Goal: Task Accomplishment & Management: Manage account settings

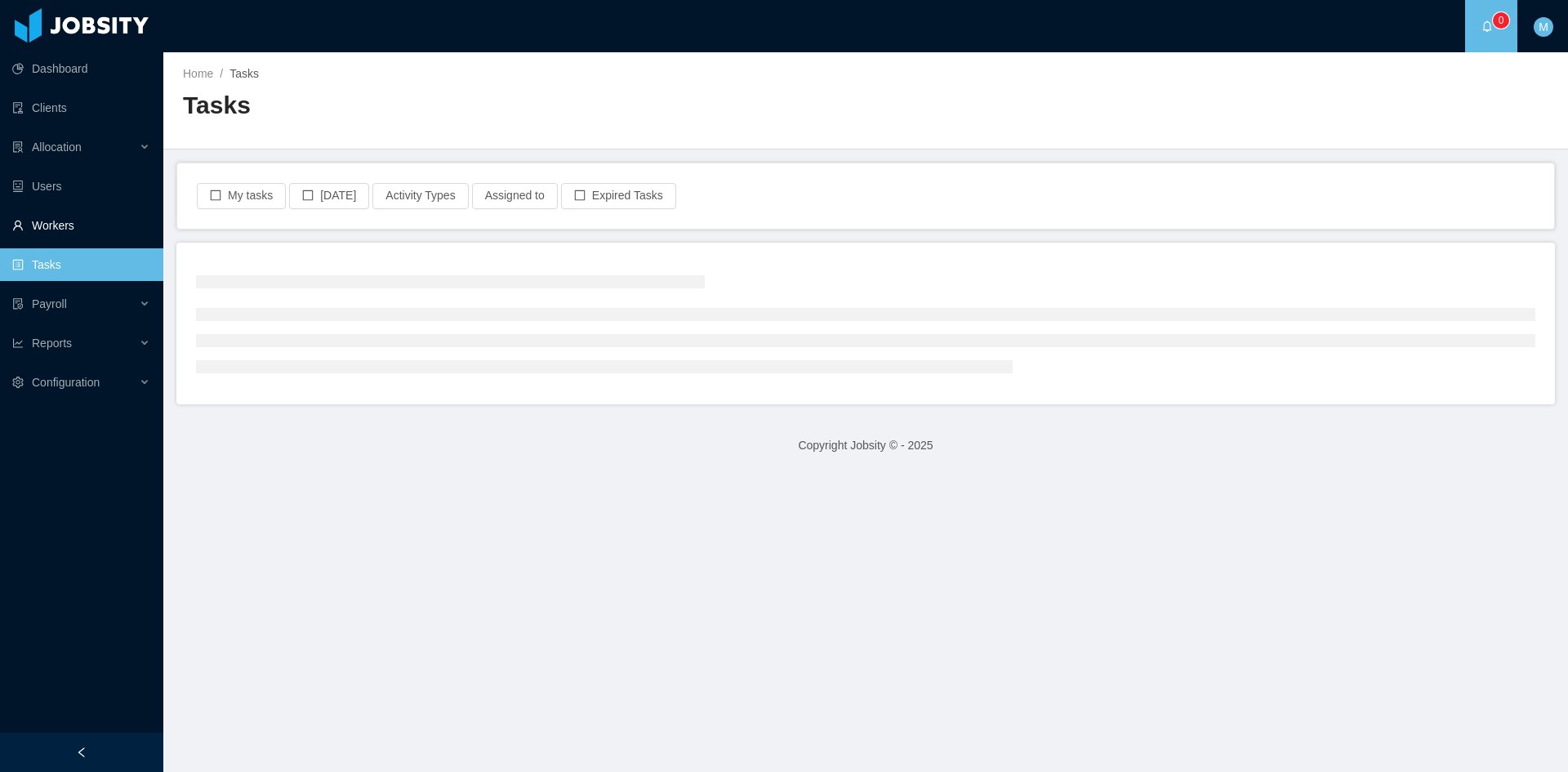
click at [72, 235] on link "Workers" at bounding box center [81, 226] width 138 height 33
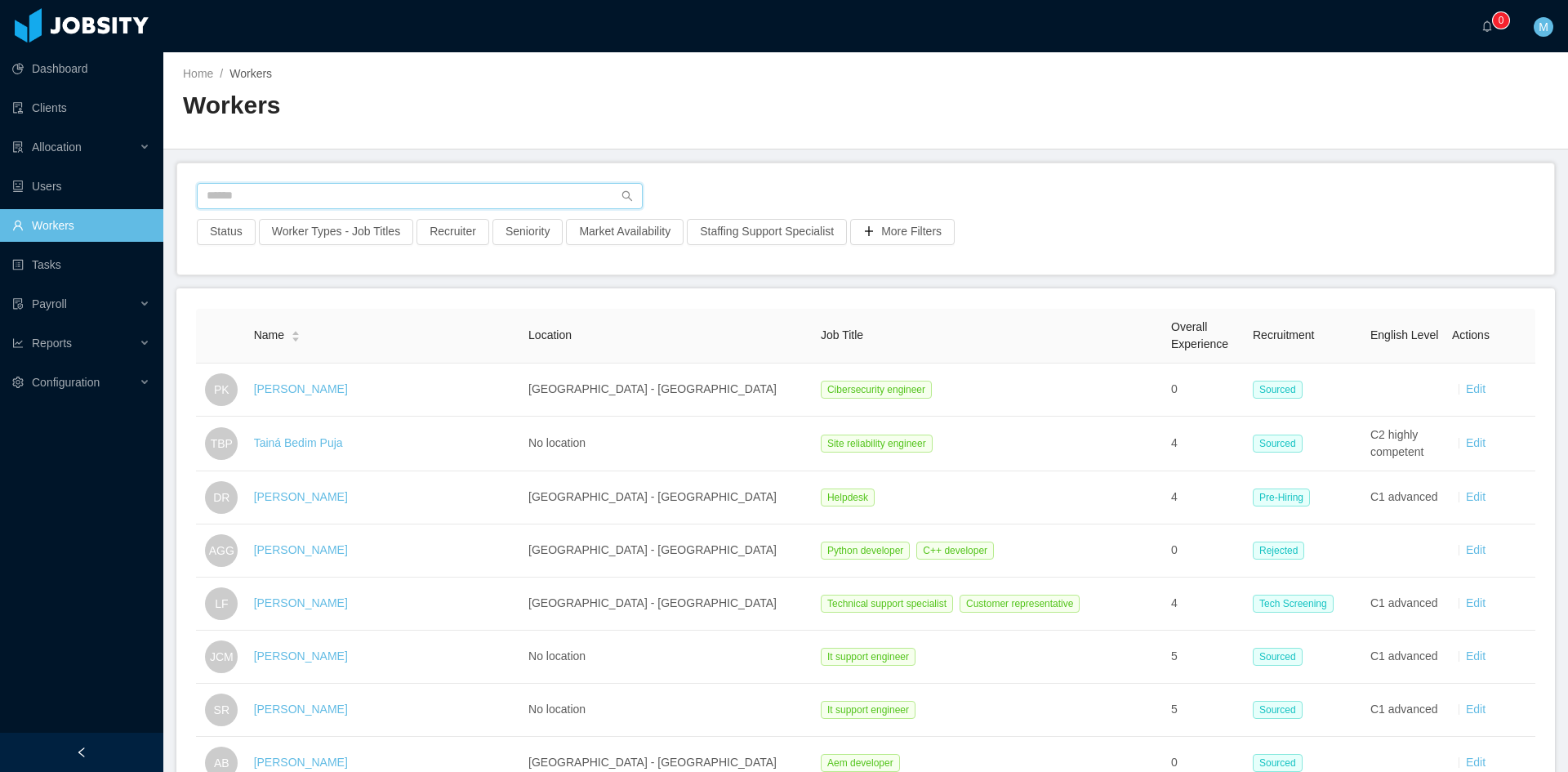
click at [278, 199] on input "text" at bounding box center [420, 196] width 446 height 26
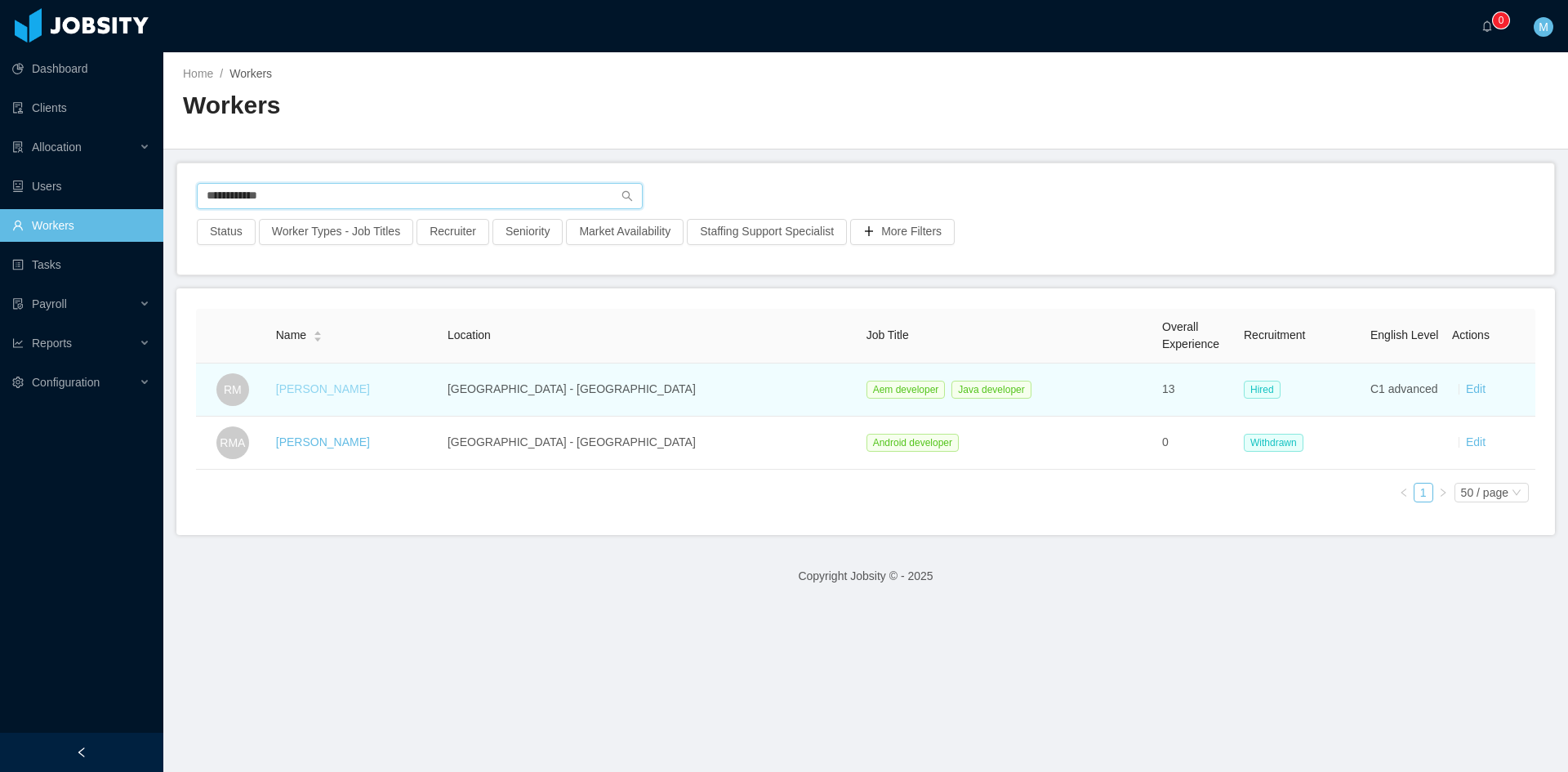
type input "**********"
click at [307, 390] on link "[PERSON_NAME]" at bounding box center [323, 389] width 94 height 13
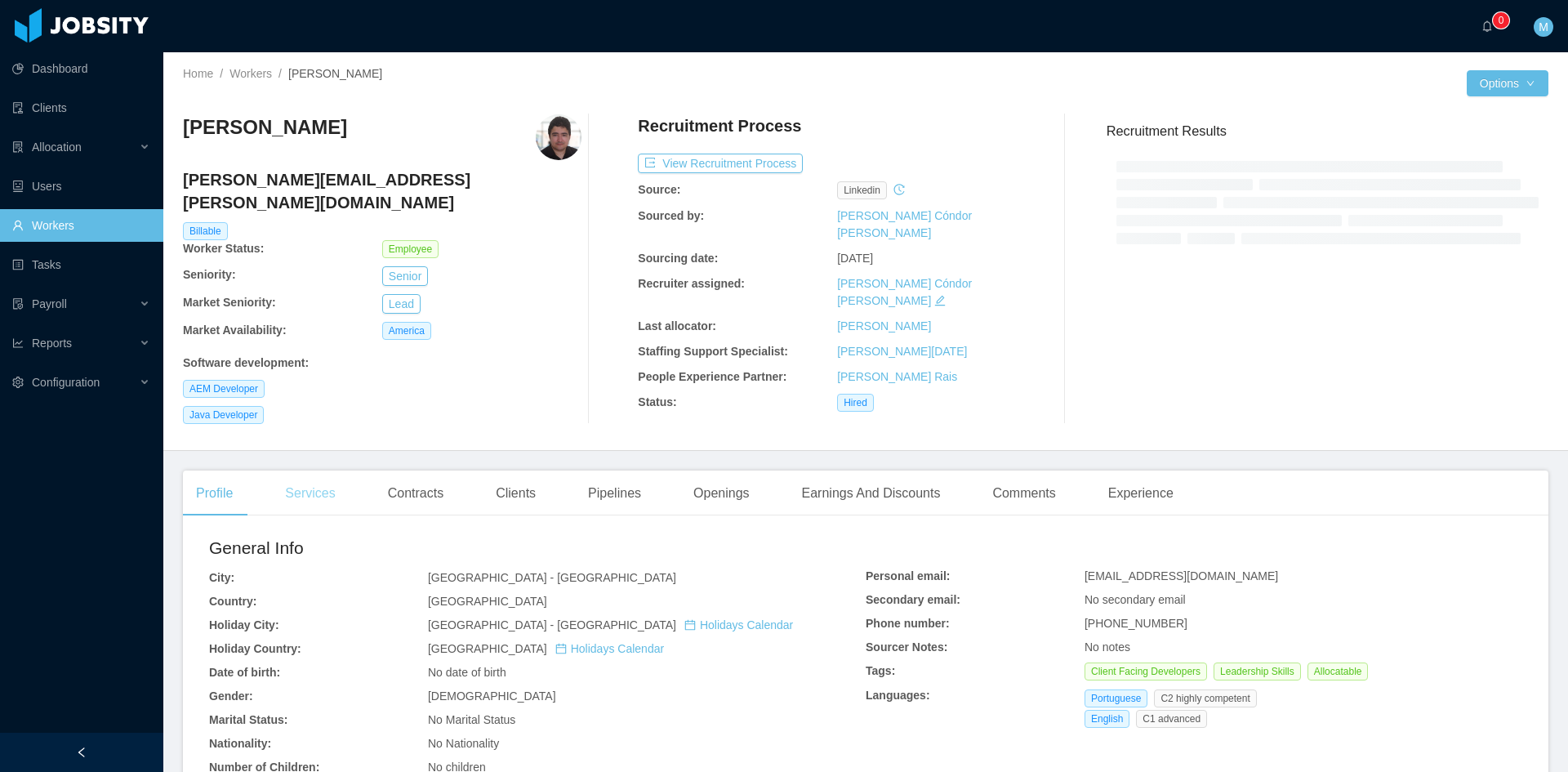
click at [321, 475] on div "Services" at bounding box center [310, 494] width 76 height 46
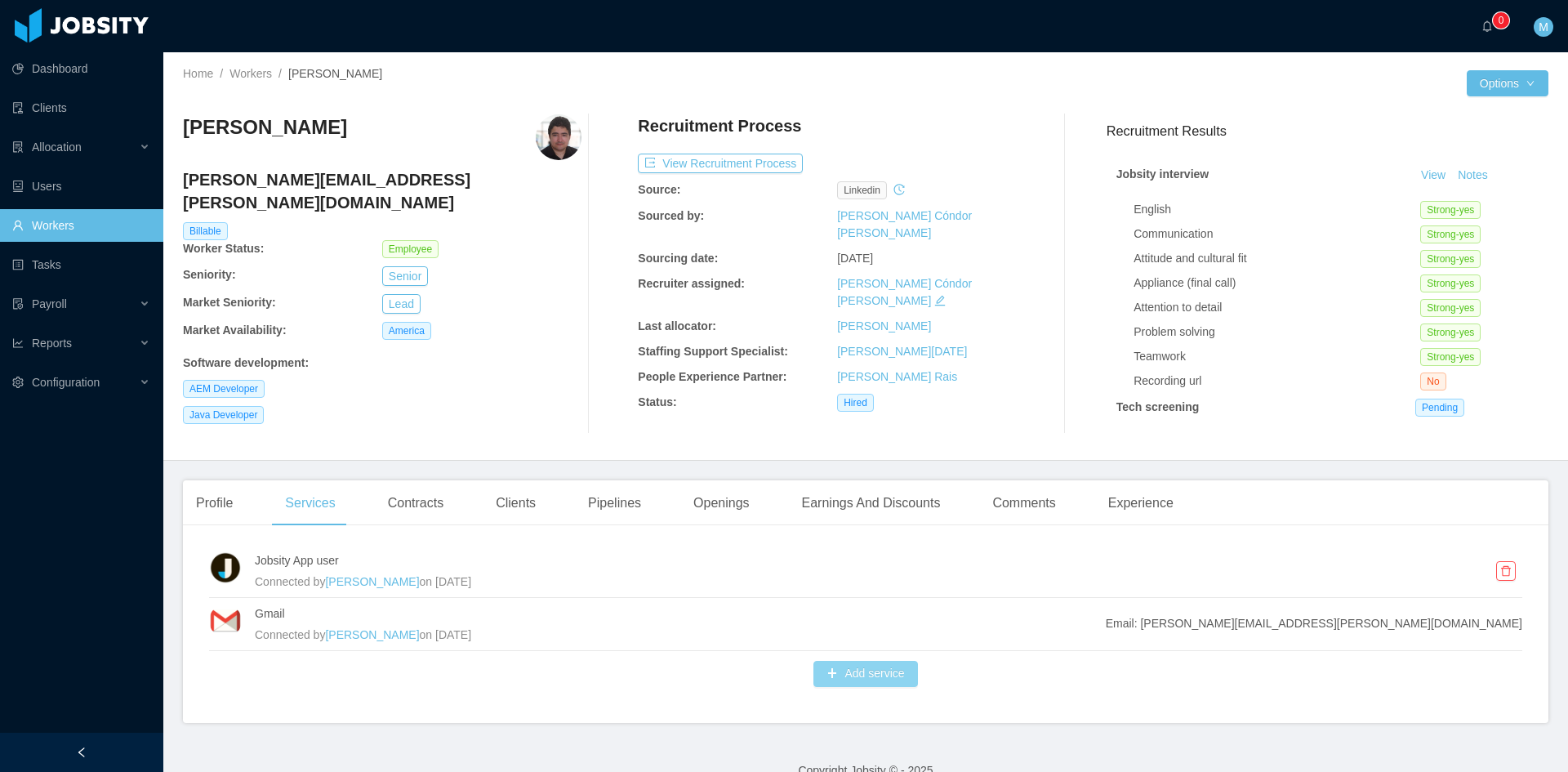
click at [866, 677] on button "Add service" at bounding box center [865, 674] width 104 height 26
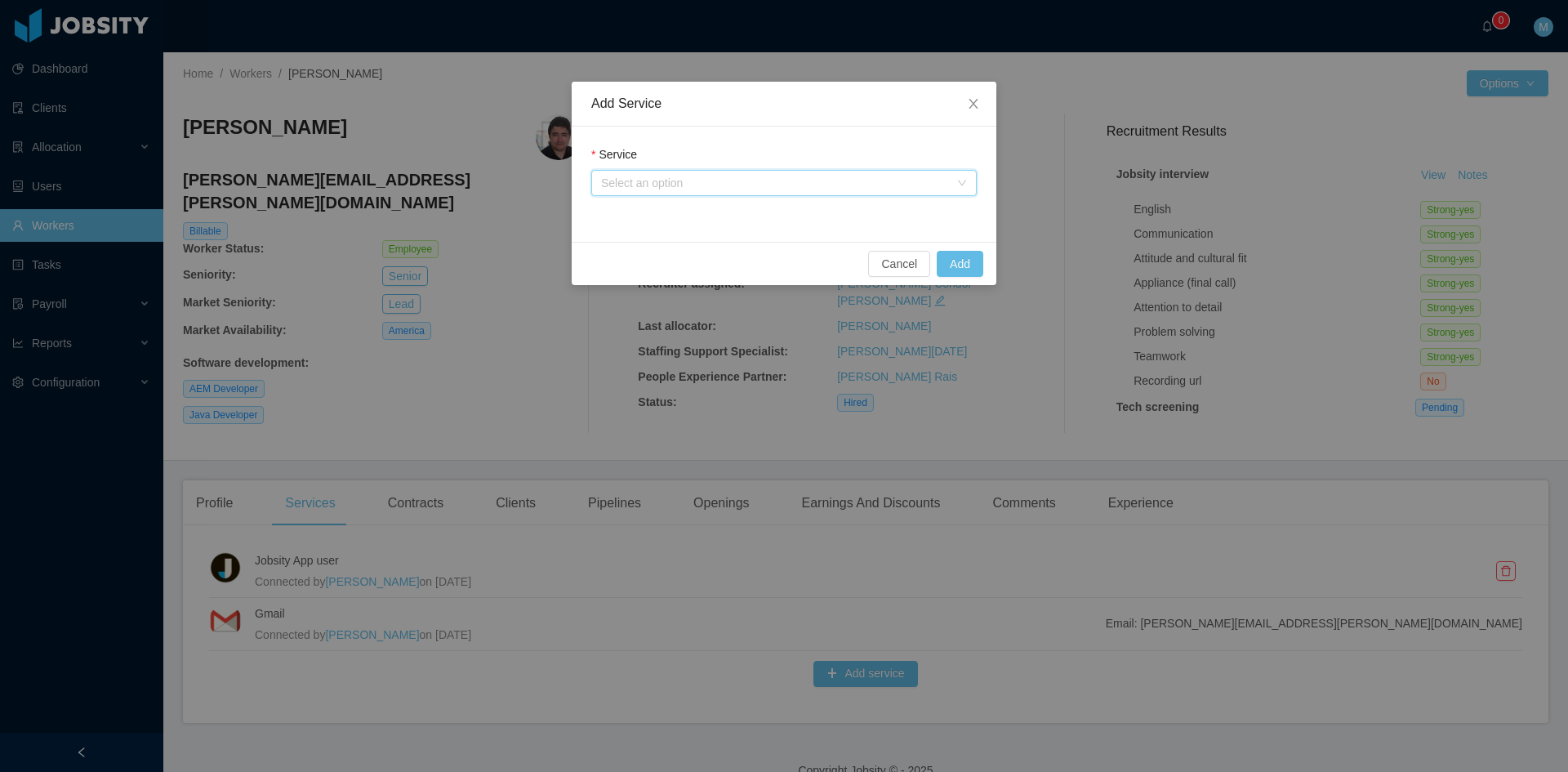
click at [714, 193] on div "Select an option" at bounding box center [779, 183] width 355 height 25
click at [698, 222] on li "Jtalent user" at bounding box center [784, 216] width 386 height 26
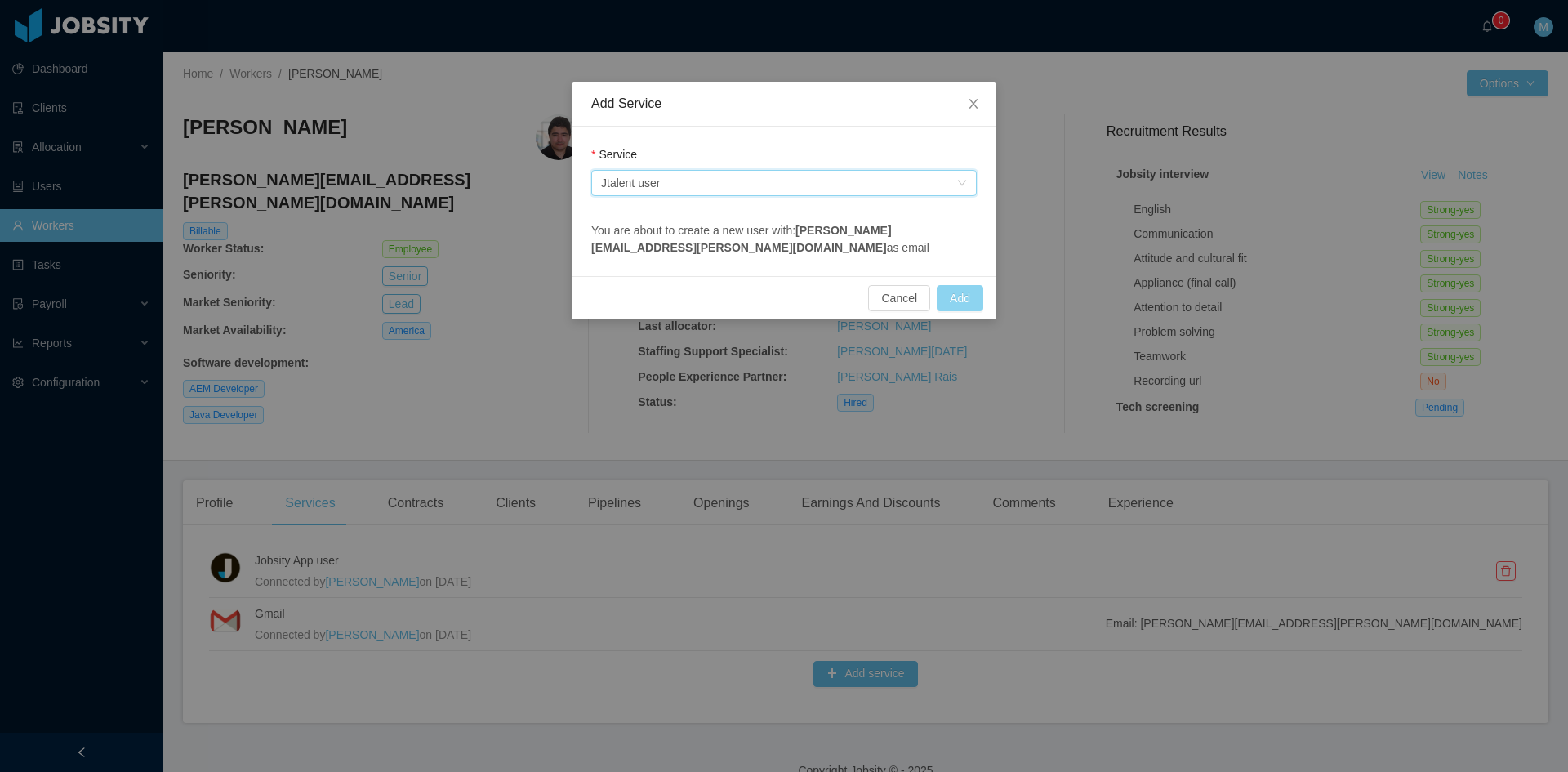
click at [969, 300] on button "Add" at bounding box center [960, 298] width 47 height 26
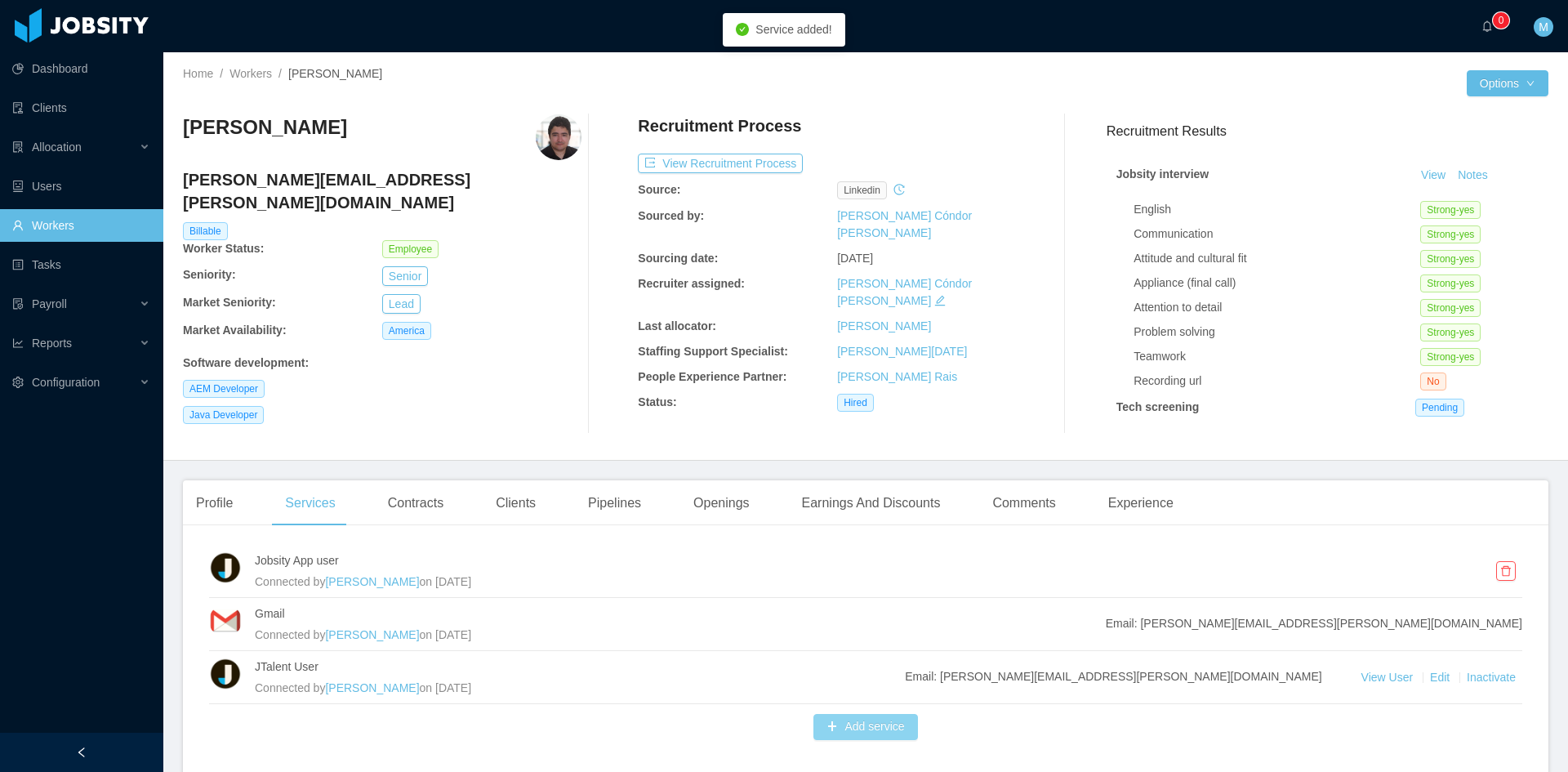
click at [858, 728] on button "Add service" at bounding box center [865, 728] width 104 height 26
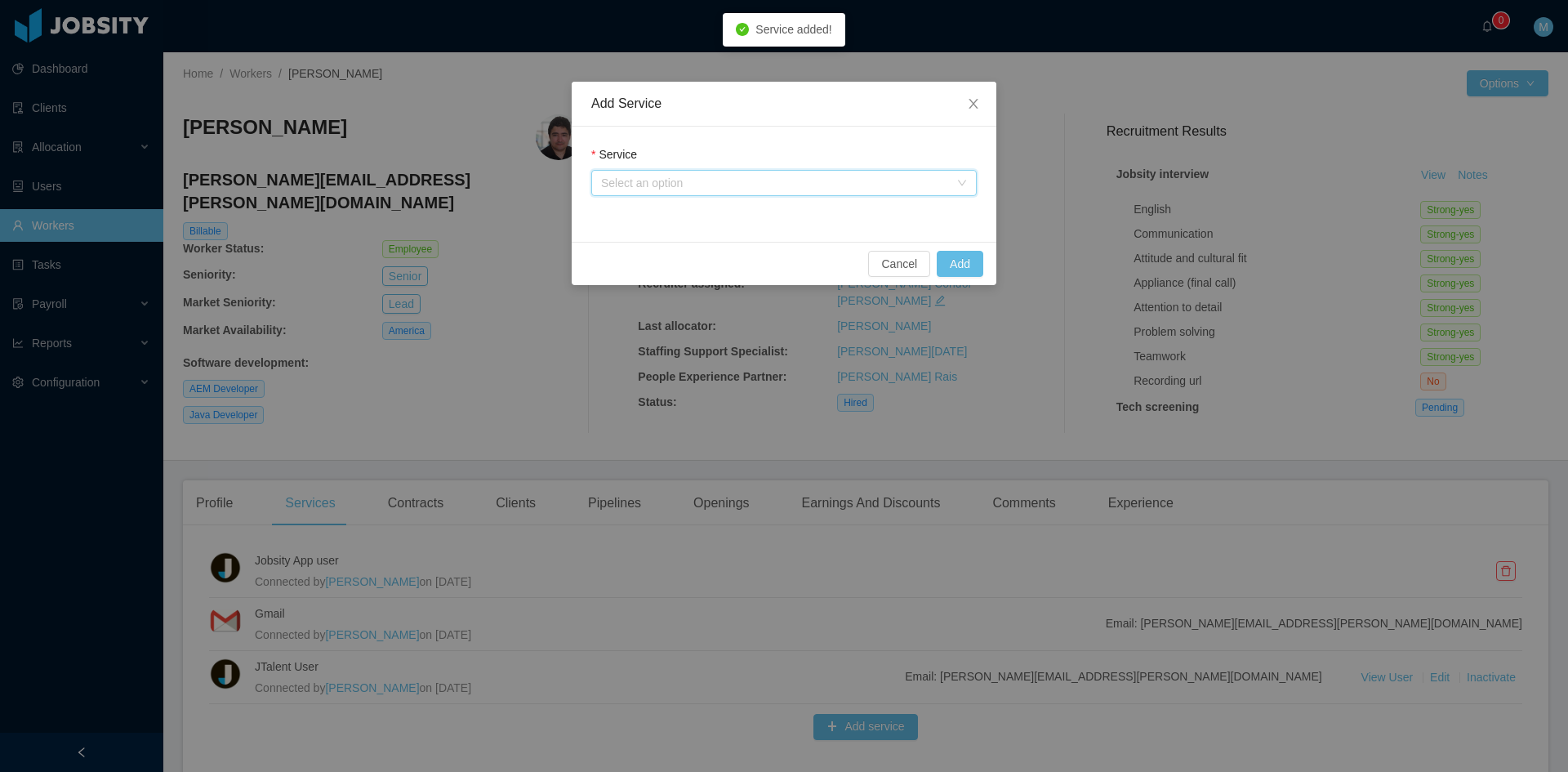
click at [651, 194] on div "Select an option" at bounding box center [779, 183] width 355 height 25
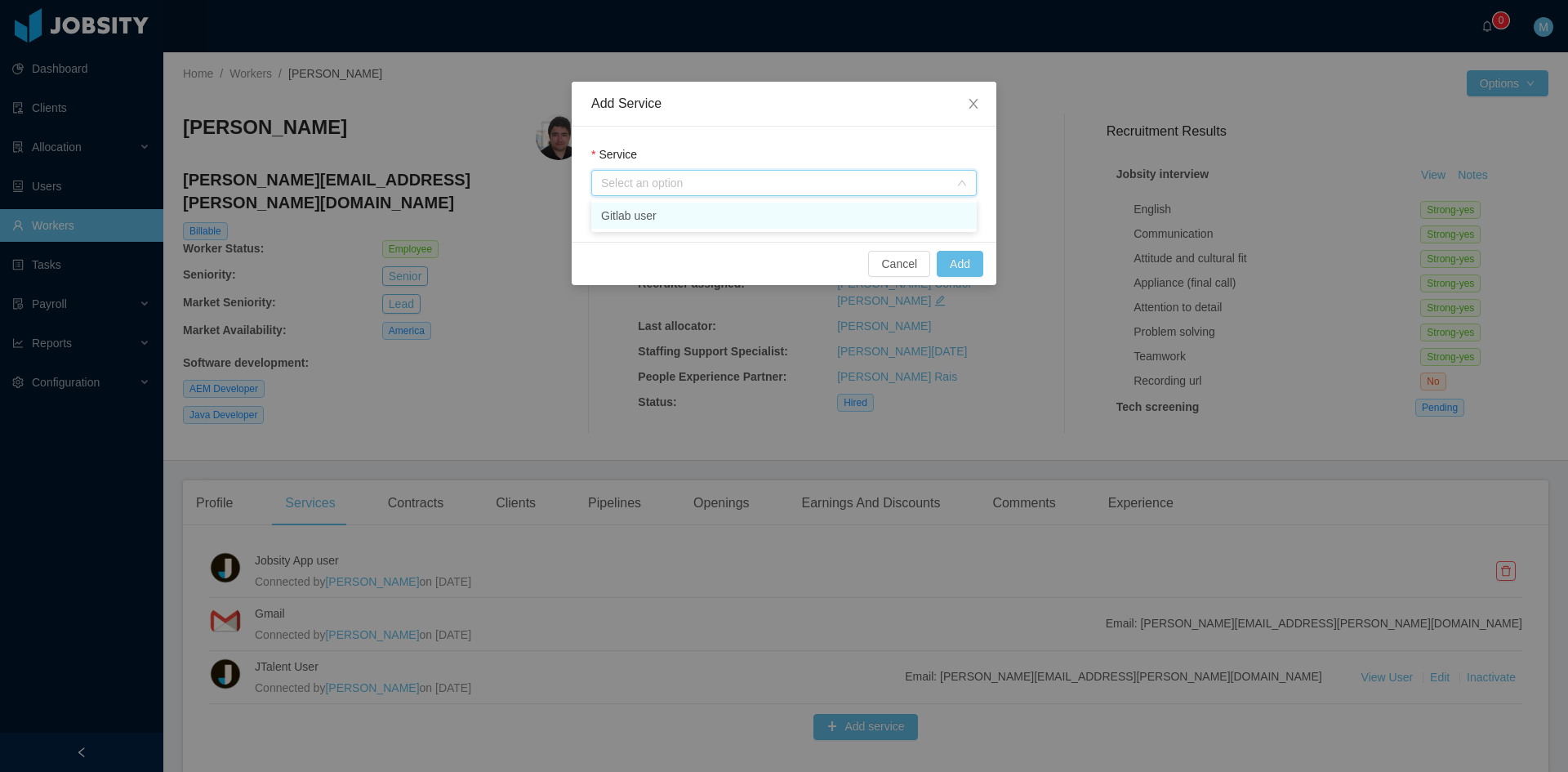
click at [660, 217] on li "Gitlab user" at bounding box center [784, 216] width 386 height 26
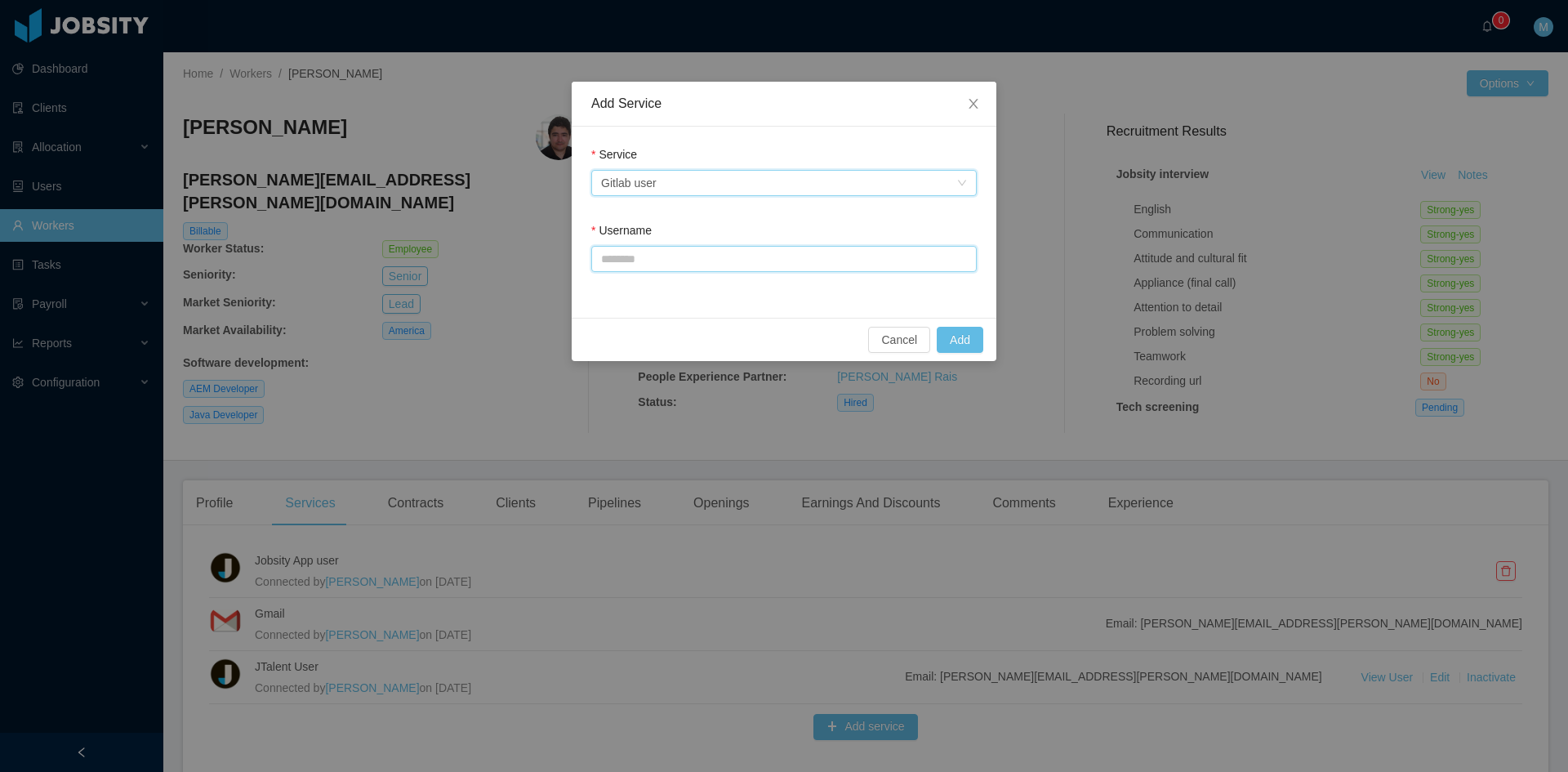
click at [638, 255] on input "Username" at bounding box center [784, 259] width 386 height 26
type input "**********"
click at [967, 336] on button "Add" at bounding box center [960, 340] width 47 height 26
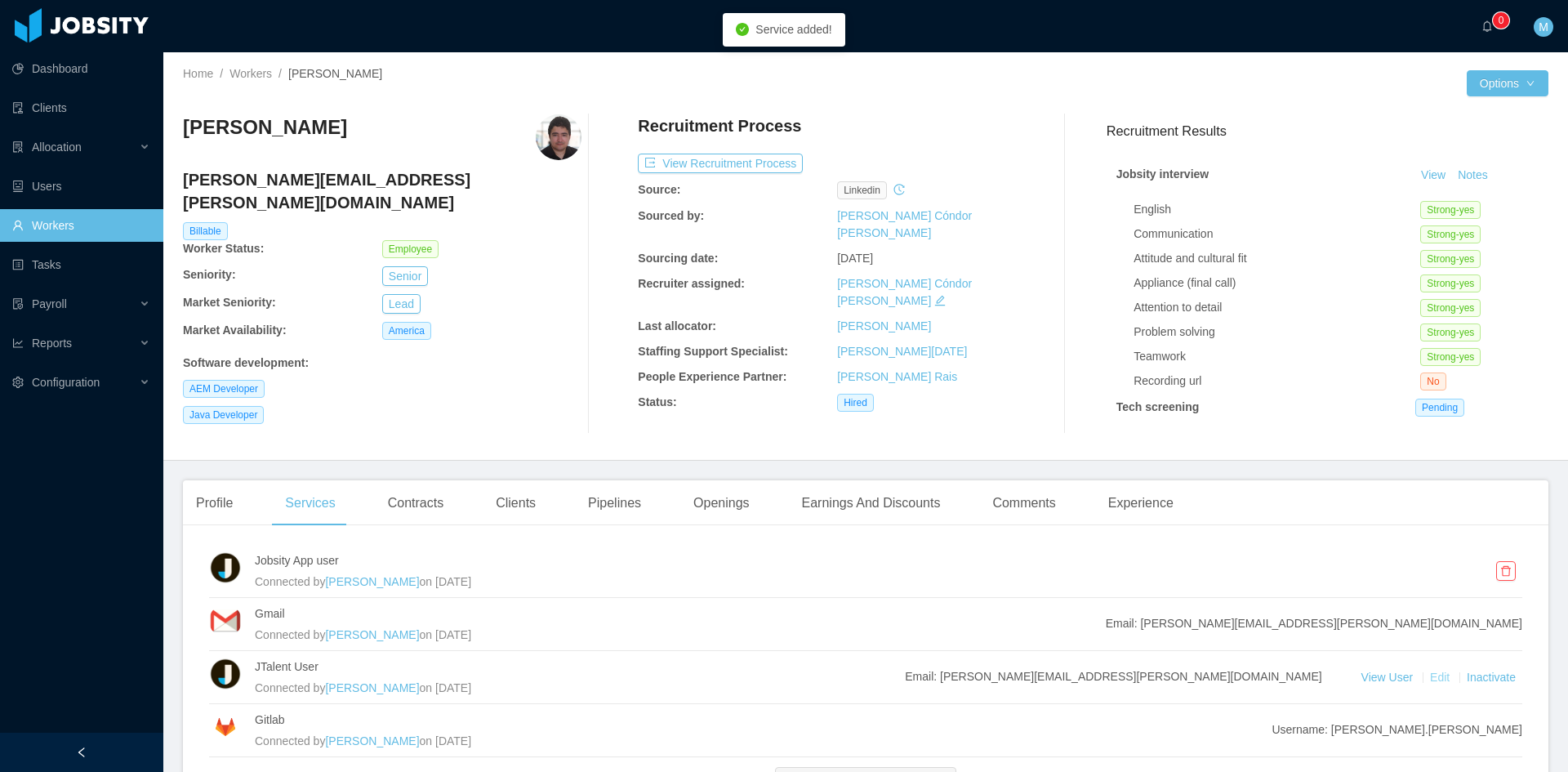
click at [1430, 680] on link "Edit" at bounding box center [1441, 677] width 23 height 13
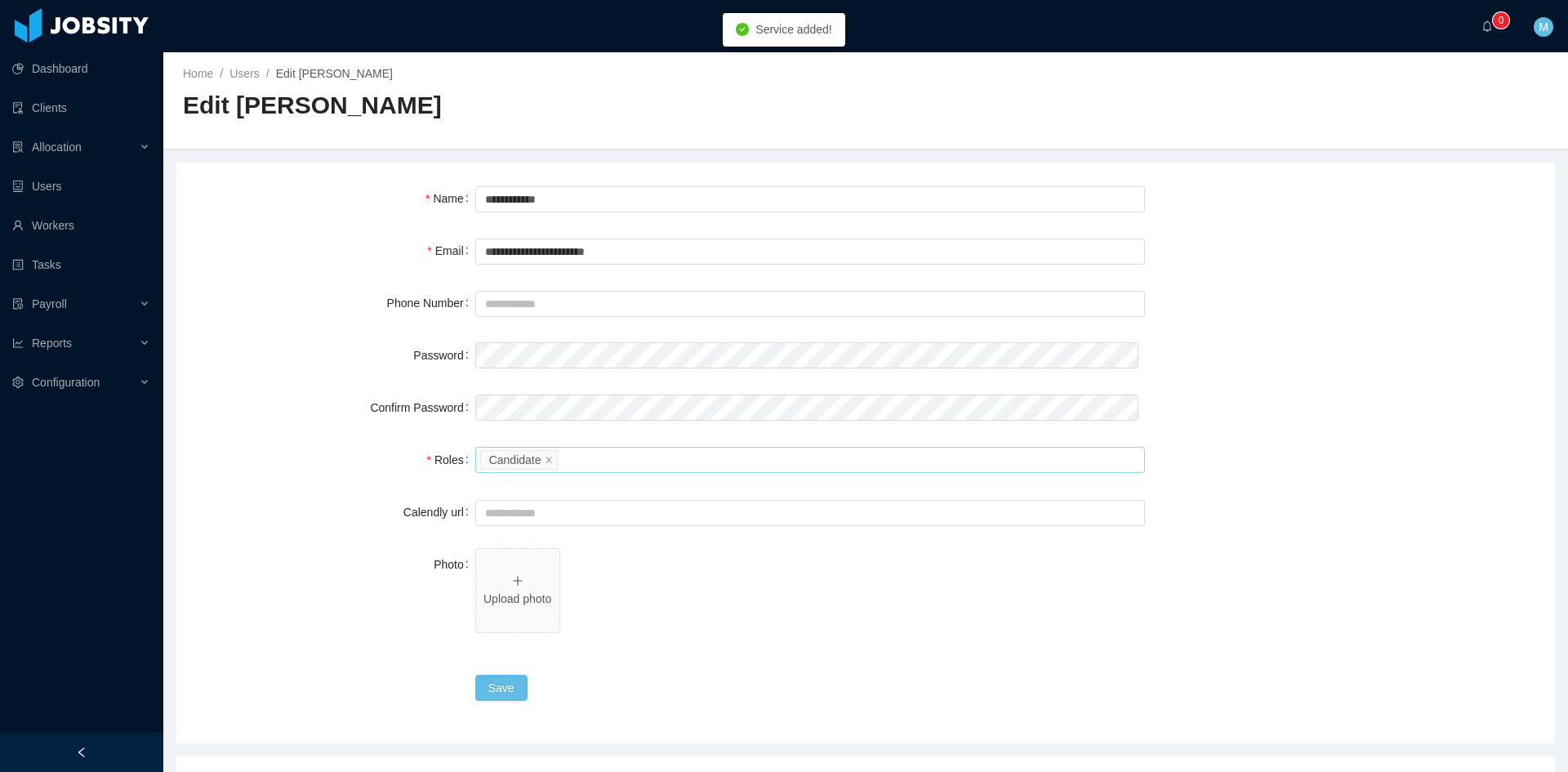
click at [617, 467] on div "Please select the roles Candidate" at bounding box center [808, 460] width 655 height 25
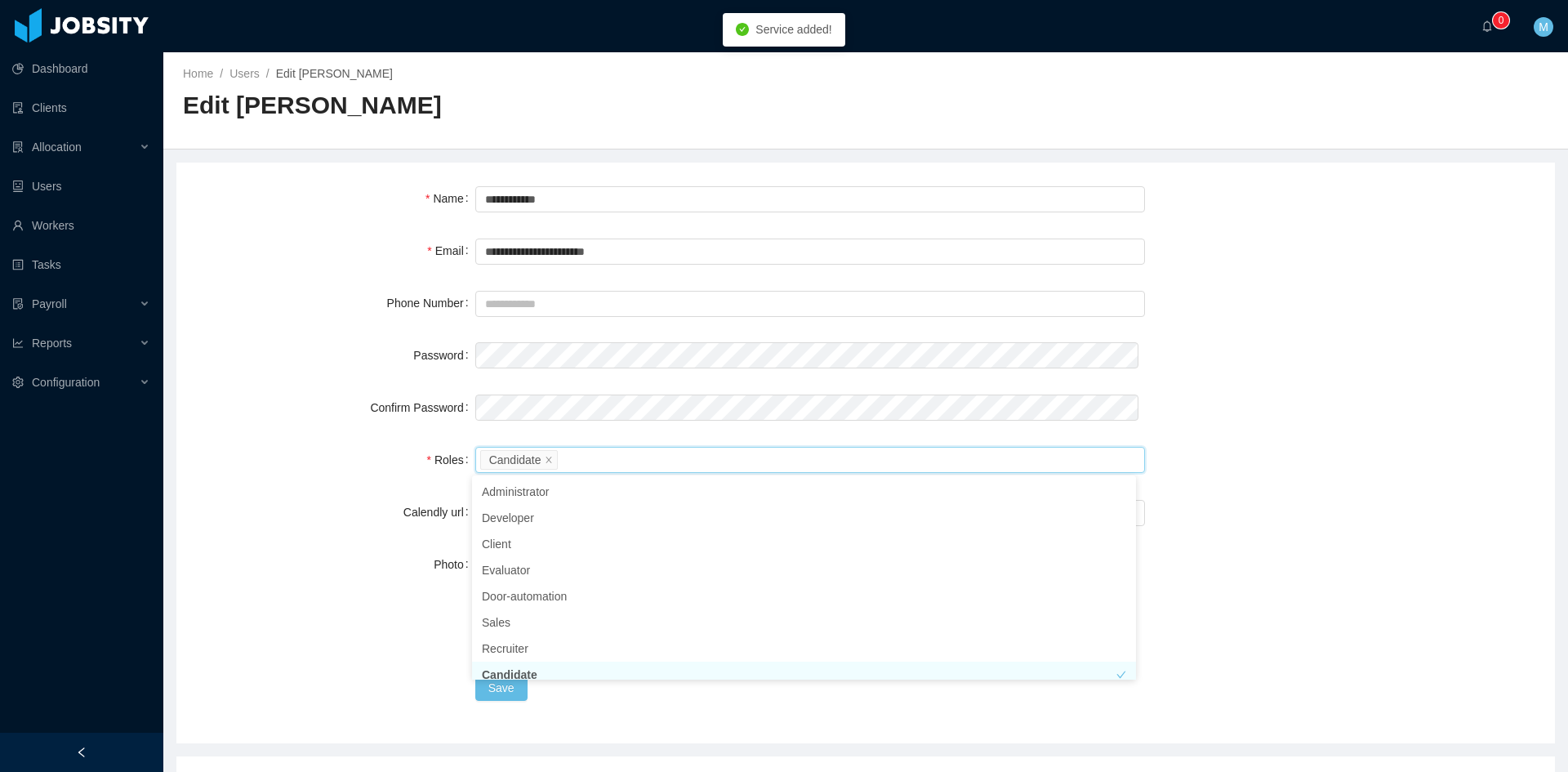
scroll to position [8, 0]
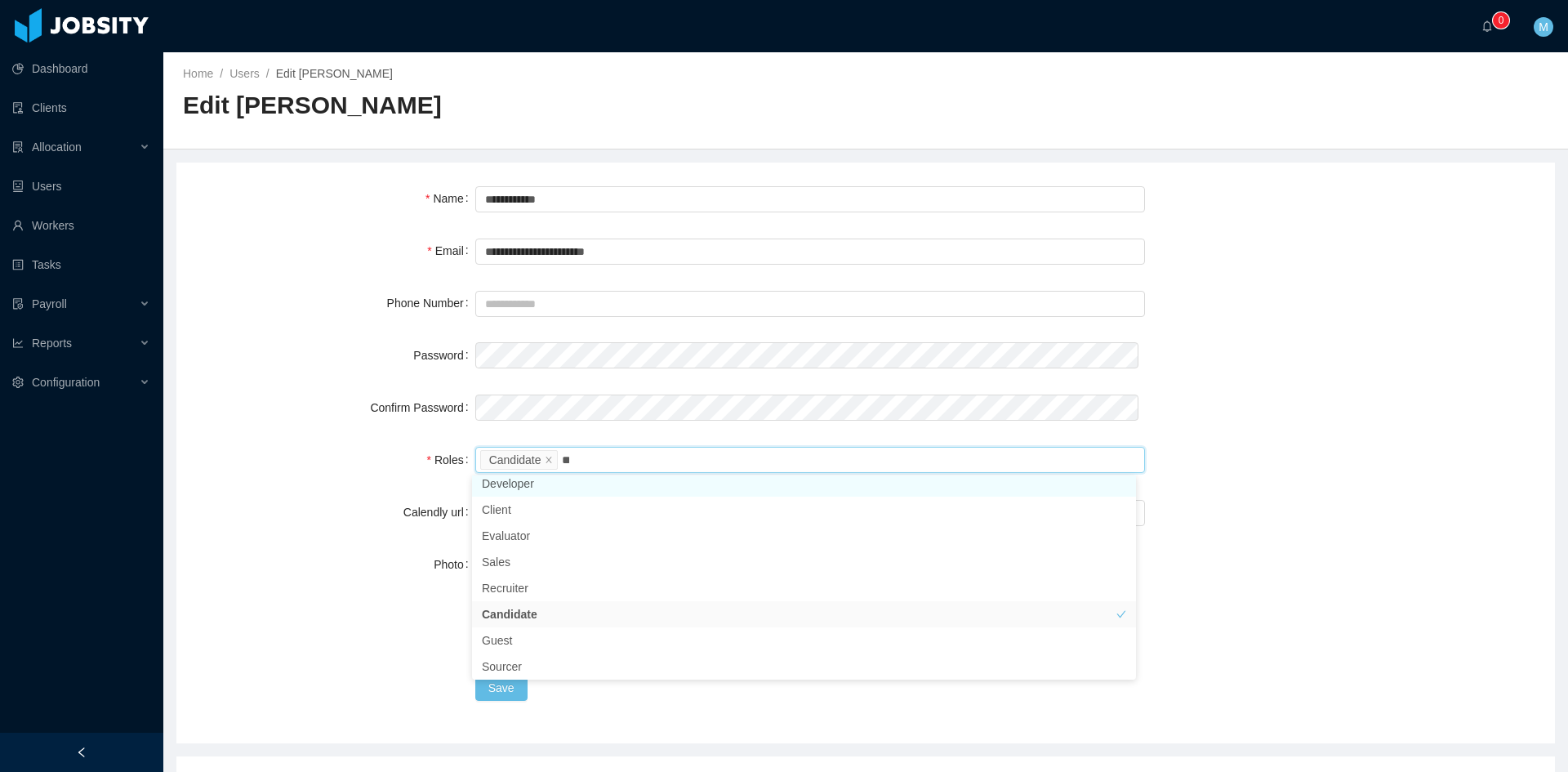
type input "***"
click at [525, 497] on li "Evaluator" at bounding box center [804, 492] width 664 height 26
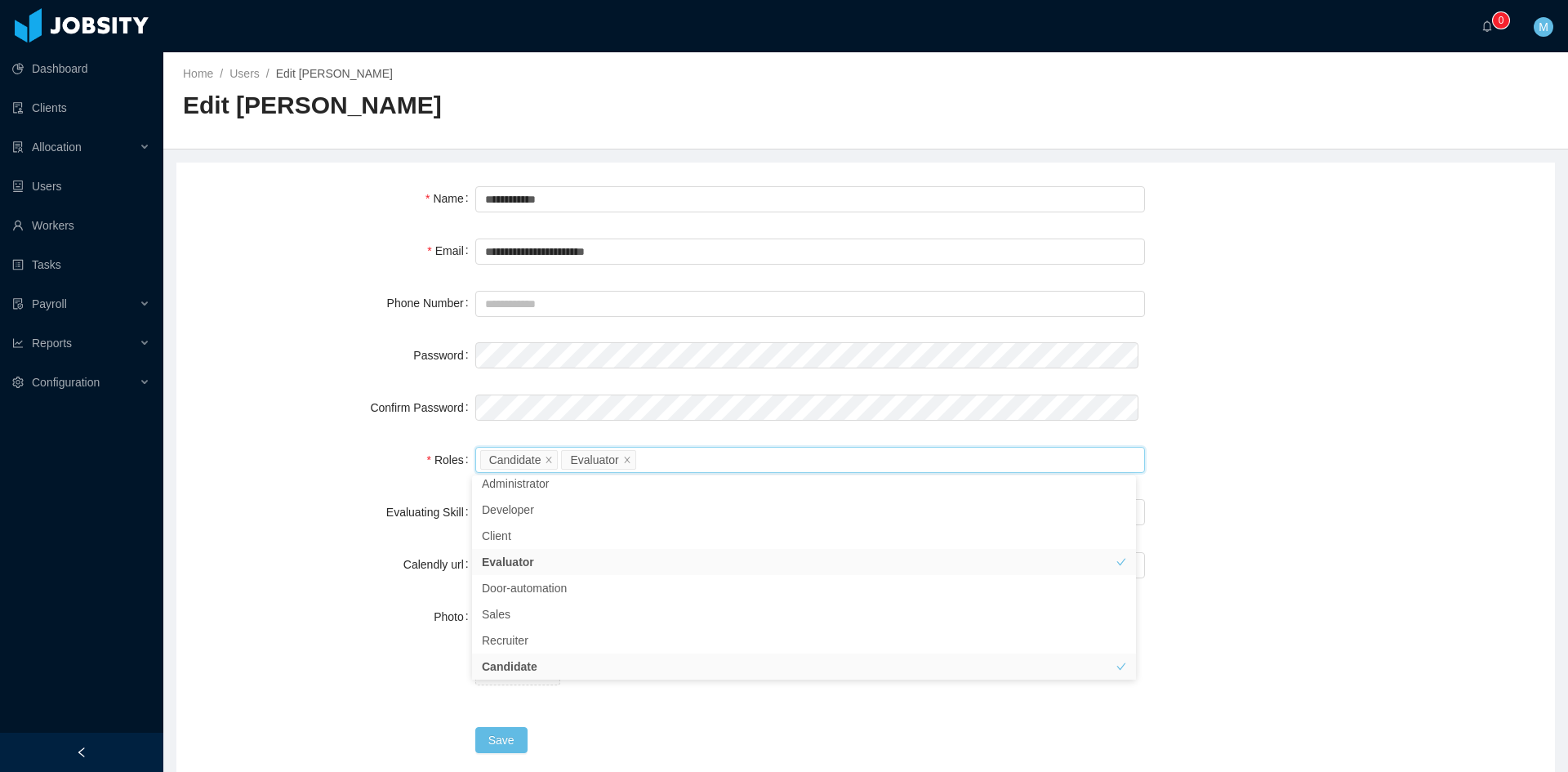
click at [392, 509] on label "Evaluating Skill" at bounding box center [431, 512] width 89 height 13
click at [515, 509] on div "Select Job Titles" at bounding box center [806, 513] width 643 height 16
type input "****"
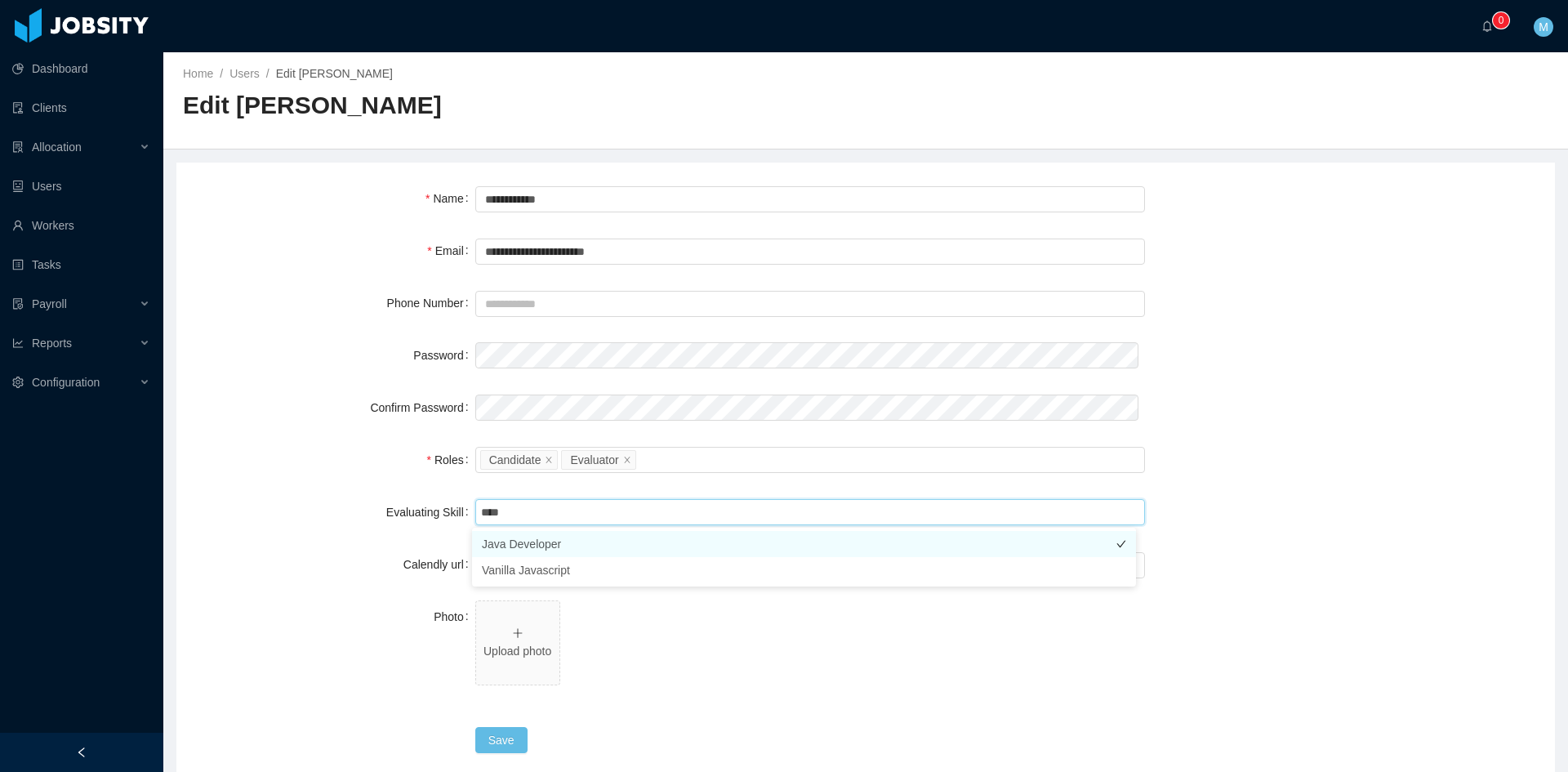
click at [533, 550] on li "Java Developer" at bounding box center [804, 544] width 664 height 26
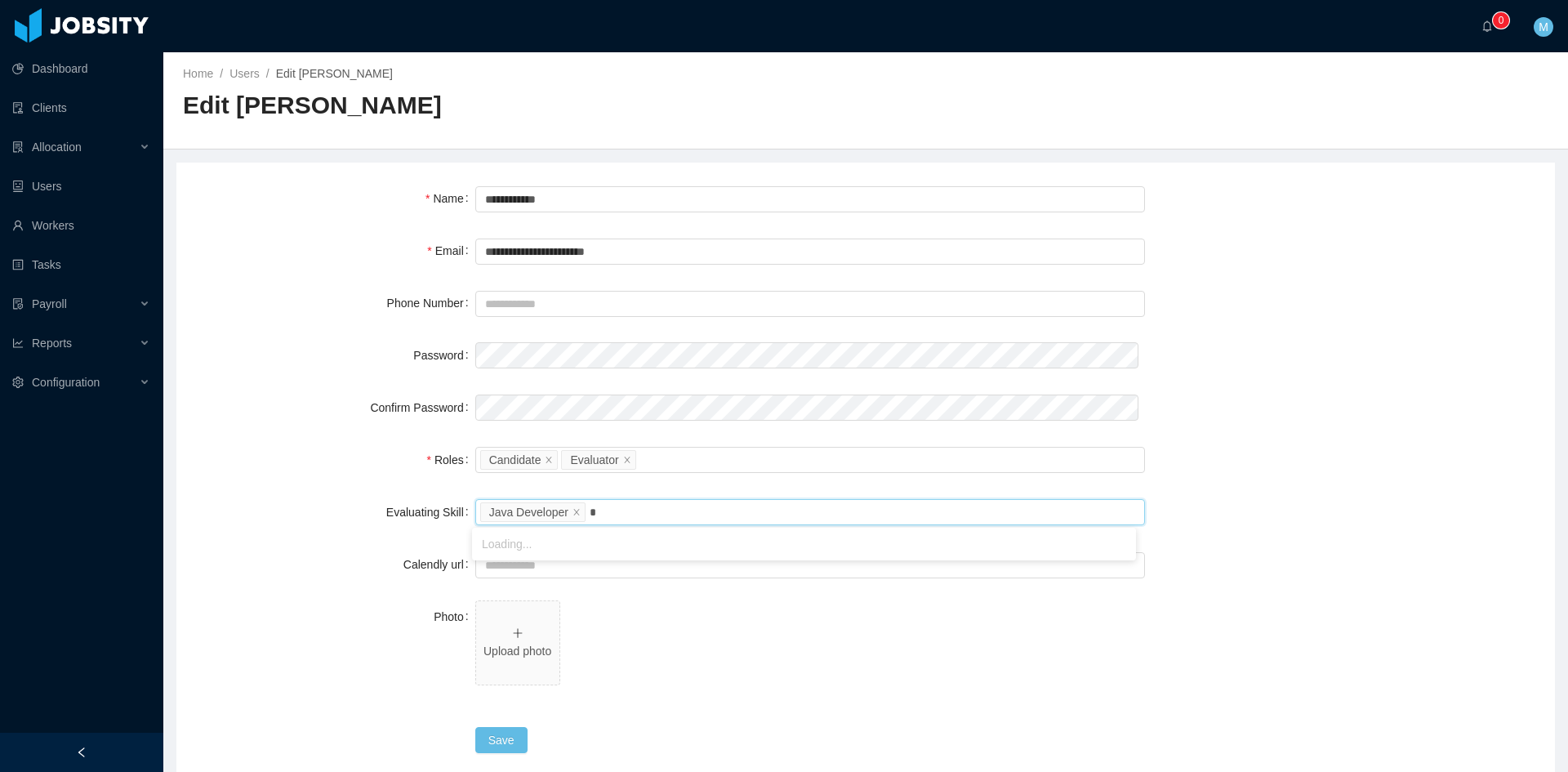
type input "**"
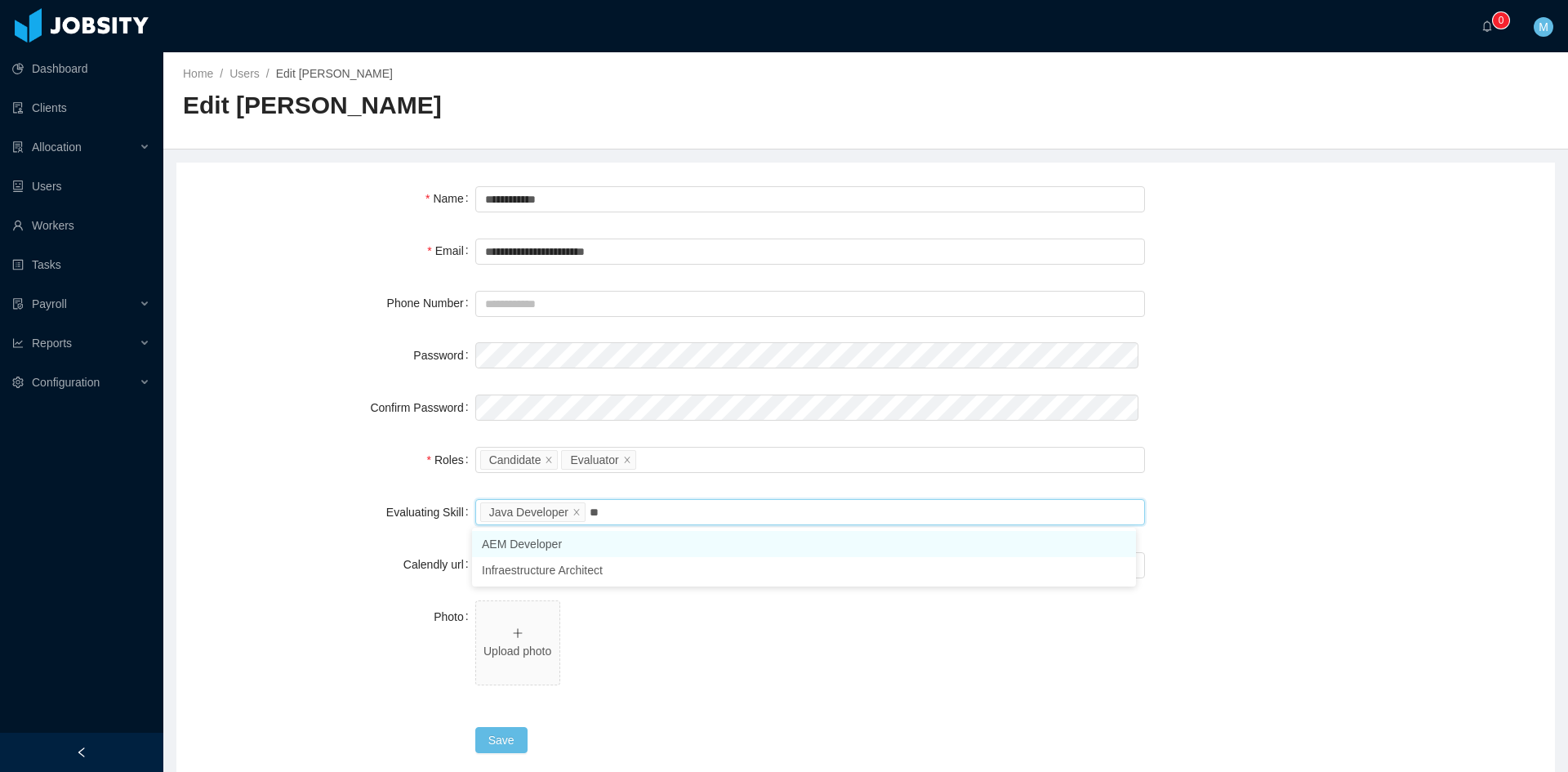
click at [535, 547] on li "AEM Developer" at bounding box center [804, 544] width 664 height 26
click at [350, 519] on div "Evaluating Skill" at bounding box center [336, 513] width 280 height 33
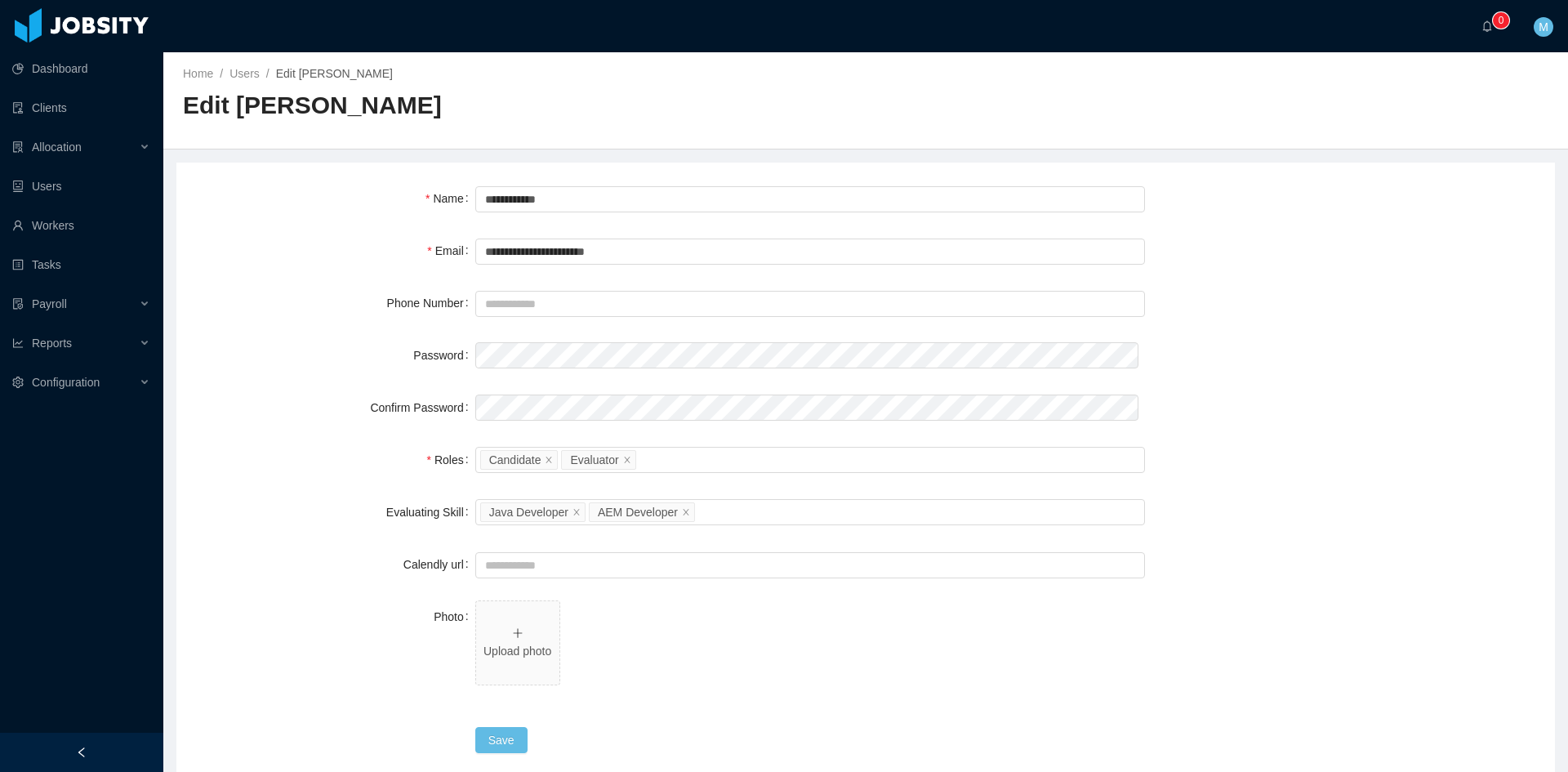
scroll to position [137, 0]
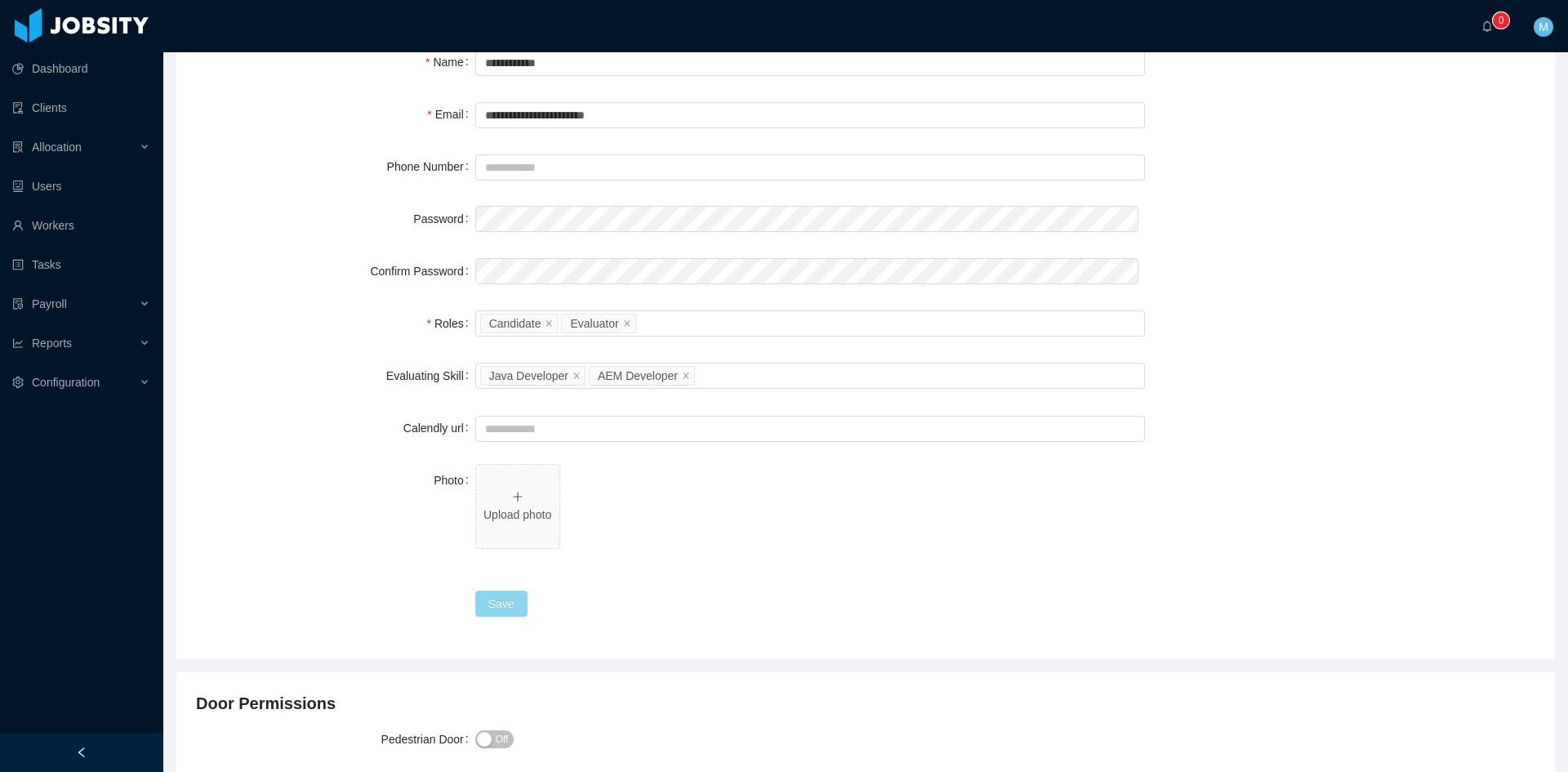
click at [474, 603] on div "Save" at bounding box center [865, 604] width 1339 height 33
click at [479, 602] on button "Save" at bounding box center [502, 604] width 53 height 26
drag, startPoint x: 1496, startPoint y: 26, endPoint x: 1455, endPoint y: 24, distance: 41.0
click at [1496, 26] on sup "0" at bounding box center [1501, 21] width 16 height 16
